Goal: Task Accomplishment & Management: Use online tool/utility

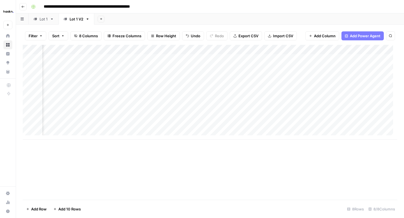
scroll to position [0, 212]
click at [358, 116] on div "Add Column" at bounding box center [210, 92] width 375 height 95
click at [240, 115] on div "Add Column" at bounding box center [210, 92] width 375 height 95
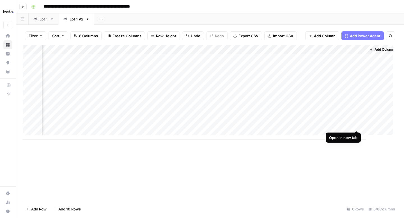
click at [358, 124] on div "Add Column" at bounding box center [210, 92] width 375 height 95
click at [248, 128] on div "Add Column" at bounding box center [210, 92] width 375 height 95
click at [357, 58] on div "Add Column" at bounding box center [210, 92] width 375 height 95
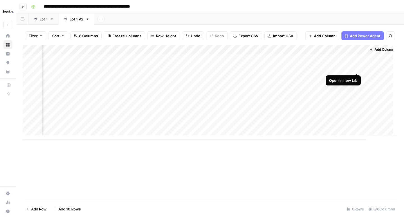
click at [357, 69] on div "Add Column" at bounding box center [210, 92] width 375 height 95
click at [357, 77] on div "Add Column" at bounding box center [210, 92] width 375 height 95
click at [358, 87] on div "Add Column" at bounding box center [210, 92] width 375 height 95
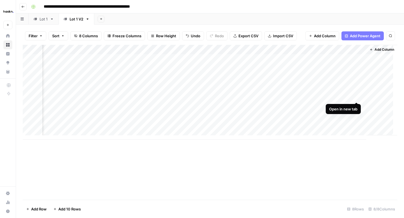
click at [356, 97] on div "Add Column" at bounding box center [210, 92] width 375 height 95
click at [357, 106] on div "Add Column" at bounding box center [210, 92] width 375 height 95
click at [356, 117] on div "Add Column" at bounding box center [210, 92] width 375 height 95
click at [357, 87] on div "Add Column" at bounding box center [210, 92] width 375 height 95
click at [138, 4] on input "**********" at bounding box center [104, 6] width 126 height 9
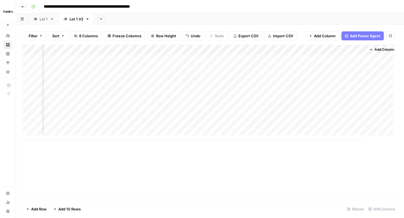
drag, startPoint x: 136, startPoint y: 6, endPoint x: 126, endPoint y: 5, distance: 9.8
click at [126, 5] on input "**********" at bounding box center [104, 6] width 126 height 9
click at [150, 6] on input "**********" at bounding box center [99, 6] width 116 height 9
type input "**********"
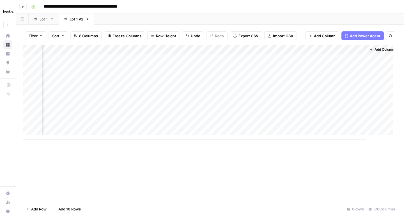
click at [26, 7] on button "Go back" at bounding box center [22, 6] width 7 height 7
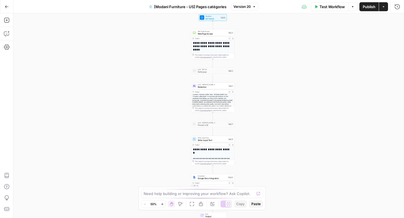
click at [5, 6] on icon "button" at bounding box center [7, 7] width 4 height 4
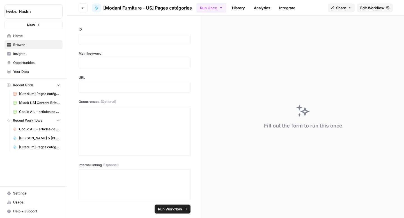
click at [83, 8] on icon "button" at bounding box center [82, 7] width 3 height 3
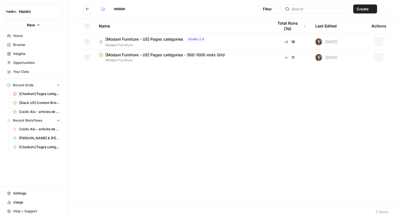
type input "**********"
click at [86, 11] on icon "Go back" at bounding box center [88, 9] width 4 height 4
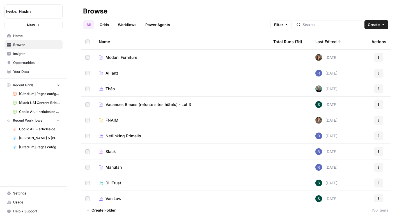
click at [111, 89] on span "Théo" at bounding box center [110, 89] width 9 height 6
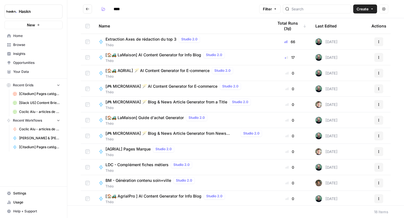
click at [90, 10] on button "Go back" at bounding box center [87, 8] width 9 height 9
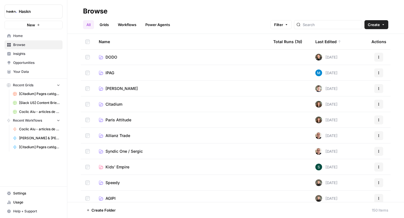
scroll to position [174, 0]
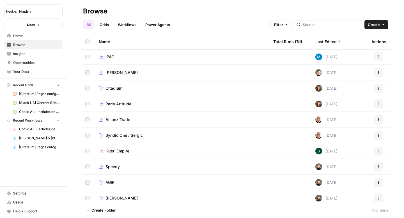
click at [123, 107] on td "Paris Attitude" at bounding box center [181, 103] width 175 height 15
click at [127, 103] on span "Paris Attitude" at bounding box center [119, 104] width 26 height 6
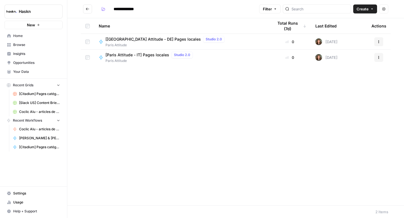
click at [88, 8] on icon "Go back" at bounding box center [88, 9] width 4 height 4
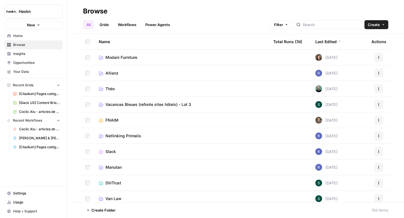
click at [105, 24] on link "Grids" at bounding box center [104, 24] width 16 height 9
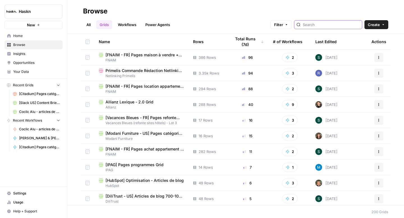
click at [324, 27] on input "search" at bounding box center [331, 25] width 57 height 6
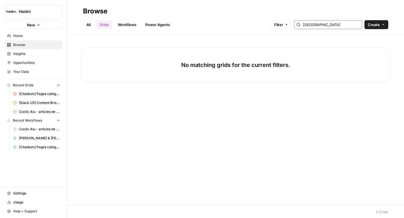
type input "[GEOGRAPHIC_DATA]"
click at [89, 25] on link "All" at bounding box center [88, 24] width 11 height 9
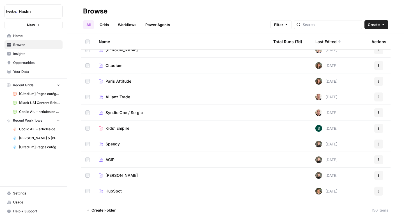
scroll to position [197, 0]
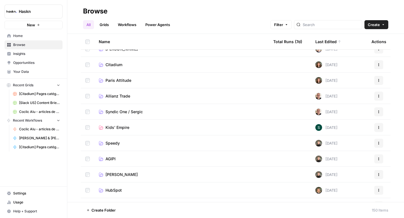
click at [131, 79] on link "Paris Attitude" at bounding box center [182, 81] width 166 height 6
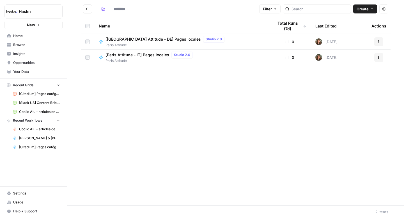
type input "**********"
click at [125, 42] on span "[[GEOGRAPHIC_DATA] Attitude - DE] Pages locales" at bounding box center [153, 40] width 95 height 6
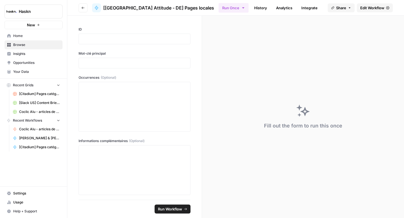
click at [80, 7] on button "Go back" at bounding box center [83, 7] width 9 height 9
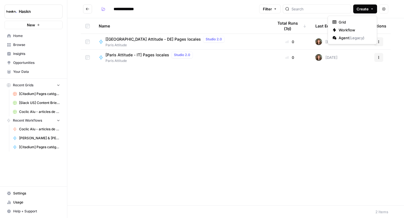
click at [360, 13] on button "Create" at bounding box center [366, 8] width 24 height 9
click at [218, 38] on div "[[GEOGRAPHIC_DATA] Attitude - DE] Pages locales Studio 2.0 Paris Attitude" at bounding box center [182, 42] width 166 height 12
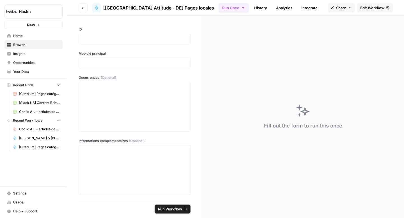
click at [365, 10] on span "Edit Workflow" at bounding box center [373, 8] width 24 height 6
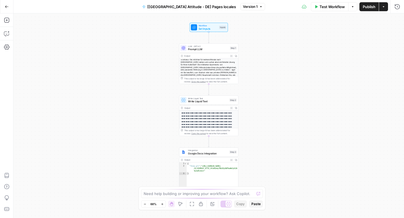
click at [384, 8] on icon "button" at bounding box center [383, 6] width 3 height 3
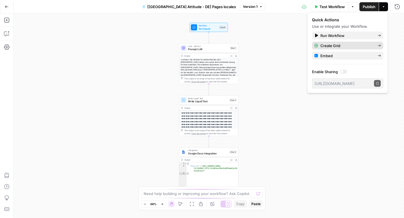
click at [351, 44] on span "Create Grid" at bounding box center [347, 46] width 53 height 6
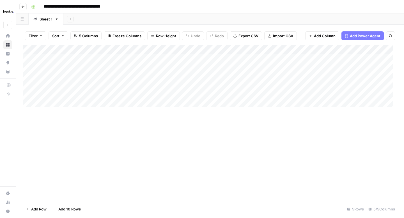
click at [113, 6] on input "**********" at bounding box center [80, 6] width 79 height 9
type input "**********"
click at [24, 10] on button "Go back" at bounding box center [22, 6] width 7 height 7
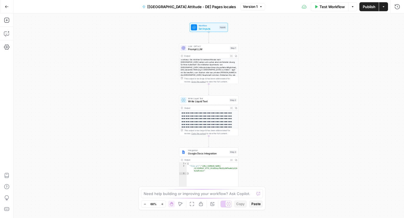
click at [6, 7] on icon "button" at bounding box center [7, 7] width 4 height 4
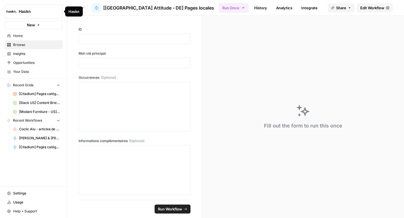
click at [82, 8] on div "Haskn" at bounding box center [74, 11] width 18 height 10
click at [85, 8] on span "Go back" at bounding box center [85, 8] width 0 height 0
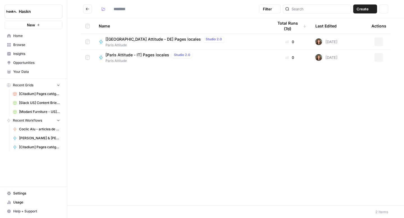
type input "**********"
click at [261, 53] on div "[Paris Attitude - IT] Pages locales Studio 2.0 Paris Attitude" at bounding box center [182, 58] width 166 height 12
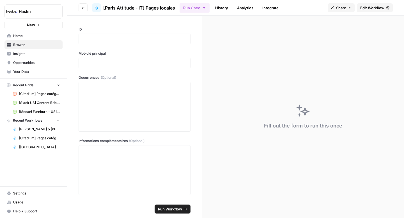
click at [376, 9] on span "Edit Workflow" at bounding box center [373, 8] width 24 height 6
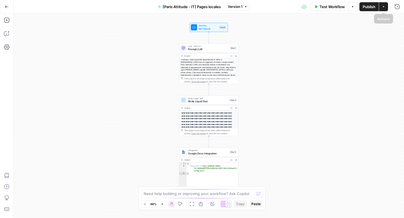
click at [387, 9] on button "Actions" at bounding box center [383, 6] width 9 height 9
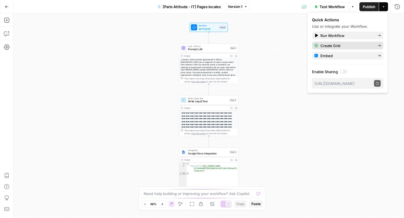
click at [365, 43] on span "Create Grid" at bounding box center [347, 46] width 53 height 6
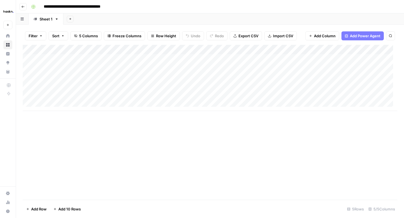
click at [112, 6] on input "**********" at bounding box center [80, 6] width 78 height 9
type input "**********"
click at [22, 8] on icon "button" at bounding box center [22, 6] width 3 height 3
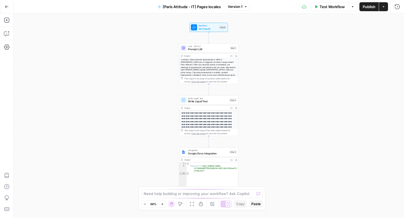
click at [8, 6] on span "Go Back" at bounding box center [8, 6] width 0 height 0
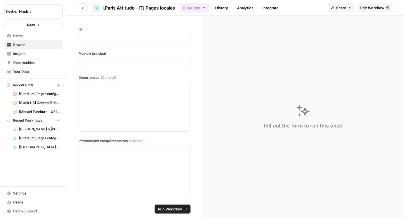
click at [84, 10] on button "Go back" at bounding box center [83, 7] width 9 height 9
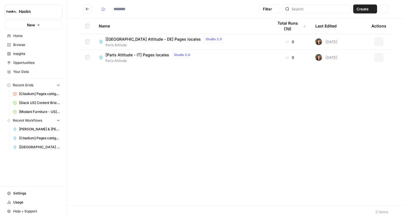
type input "**********"
click at [89, 9] on icon "Go back" at bounding box center [88, 9] width 4 height 4
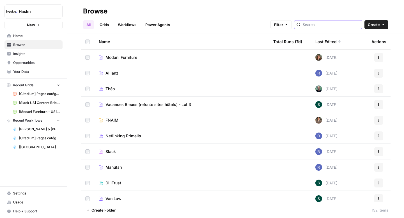
click at [327, 27] on input "search" at bounding box center [331, 25] width 57 height 6
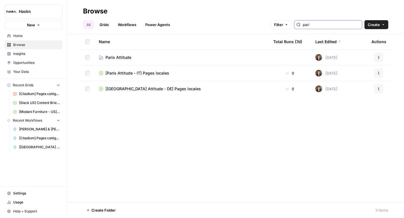
type input "pari"
click at [169, 67] on td "[Paris Attitude - IT] Pages locales" at bounding box center [181, 72] width 175 height 15
click at [149, 209] on button "More Options" at bounding box center [145, 210] width 9 height 9
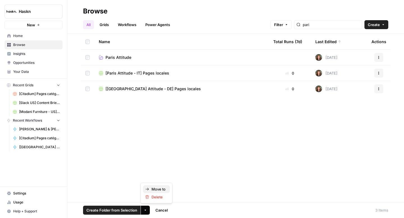
click at [156, 189] on span "Move to" at bounding box center [159, 190] width 14 height 6
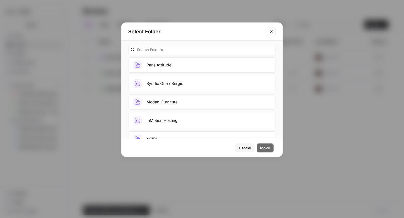
click at [167, 62] on button "Paris Attitude" at bounding box center [202, 65] width 148 height 15
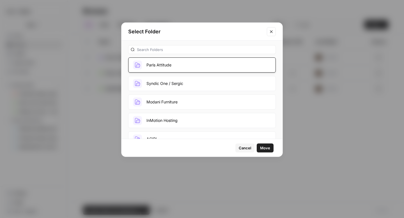
click at [264, 147] on span "Move" at bounding box center [265, 148] width 10 height 6
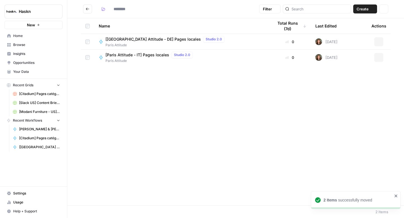
type input "**********"
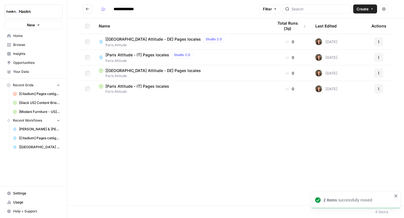
click at [155, 71] on span "[[GEOGRAPHIC_DATA] Attitude - DE] Pages locales" at bounding box center [153, 71] width 95 height 6
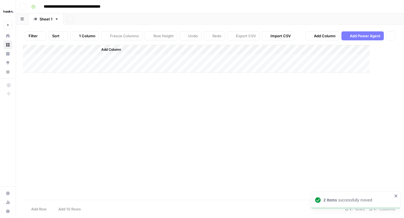
type input "**********"
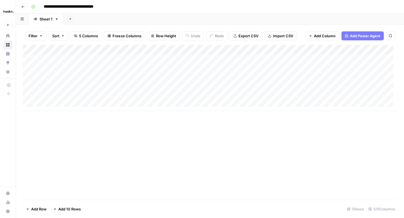
click at [97, 57] on div "Add Column" at bounding box center [210, 78] width 375 height 66
click at [145, 61] on div "Add Column" at bounding box center [210, 78] width 375 height 66
click at [84, 58] on div "Add Column" at bounding box center [210, 78] width 375 height 66
click at [214, 58] on div "Add Column" at bounding box center [210, 78] width 375 height 66
click at [28, 97] on div "Add Column" at bounding box center [210, 78] width 375 height 66
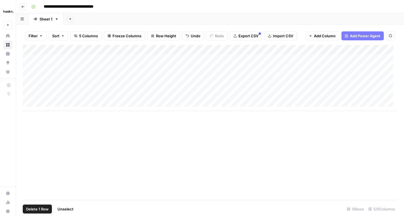
click at [43, 210] on span "Delete 1 Row" at bounding box center [37, 210] width 22 height 6
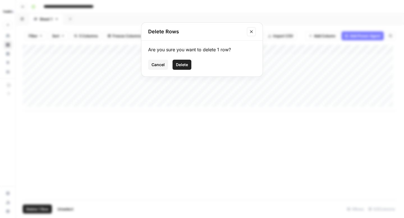
click at [186, 66] on span "Delete" at bounding box center [182, 65] width 12 height 6
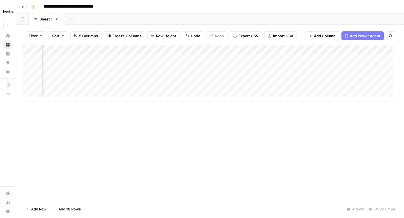
scroll to position [0, 90]
click at [359, 49] on div "Add Column" at bounding box center [210, 73] width 375 height 57
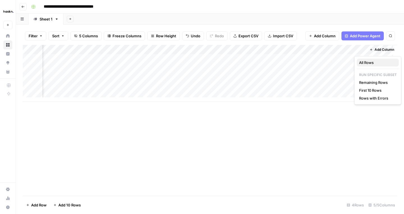
click at [363, 61] on span "All Rows" at bounding box center [376, 63] width 35 height 6
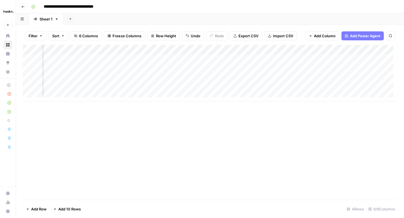
scroll to position [0, 141]
click at [356, 60] on div "Add Column" at bounding box center [210, 73] width 375 height 57
click at [23, 9] on button "Go back" at bounding box center [22, 6] width 7 height 7
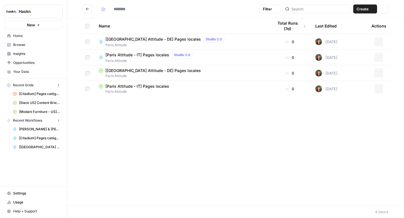
type input "**********"
click at [155, 87] on span "[Paris Attitude - IT] Pages locales" at bounding box center [138, 87] width 64 height 6
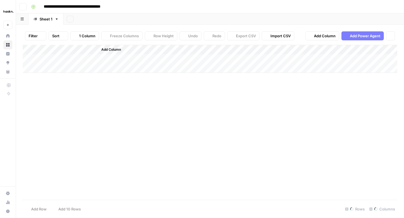
type input "**********"
click at [168, 56] on div "Add Column" at bounding box center [210, 78] width 375 height 66
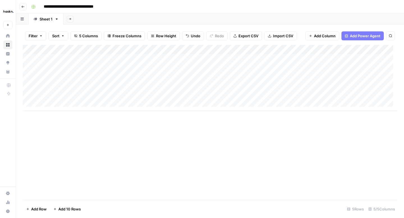
click at [74, 57] on div "Add Column" at bounding box center [210, 78] width 375 height 66
click at [28, 97] on div "Add Column" at bounding box center [210, 78] width 375 height 66
click at [41, 209] on span "Delete 1 Row" at bounding box center [37, 210] width 22 height 6
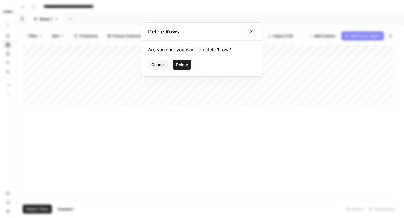
click at [179, 63] on span "Delete" at bounding box center [182, 65] width 12 height 6
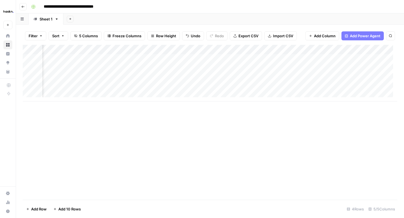
scroll to position [0, 89]
click at [184, 60] on div "Add Column" at bounding box center [210, 73] width 375 height 57
click at [357, 49] on div "Add Column" at bounding box center [210, 73] width 375 height 57
click at [358, 49] on div "Add Column" at bounding box center [210, 73] width 375 height 57
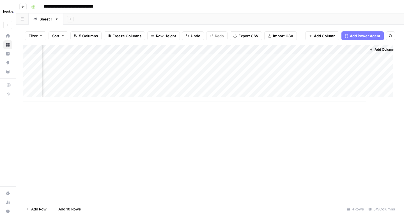
click at [359, 50] on div "Add Column" at bounding box center [210, 73] width 375 height 57
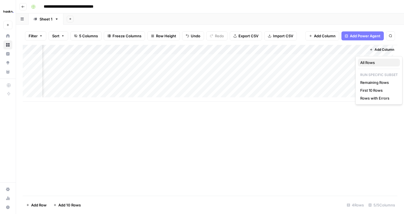
click at [376, 62] on span "All Rows" at bounding box center [378, 63] width 35 height 6
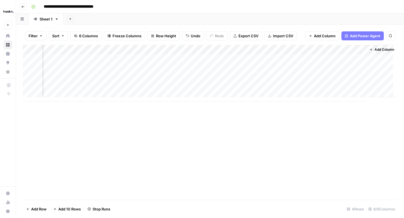
scroll to position [0, 137]
click at [357, 57] on div "Add Column" at bounding box center [210, 73] width 375 height 57
